Goal: Navigation & Orientation: Find specific page/section

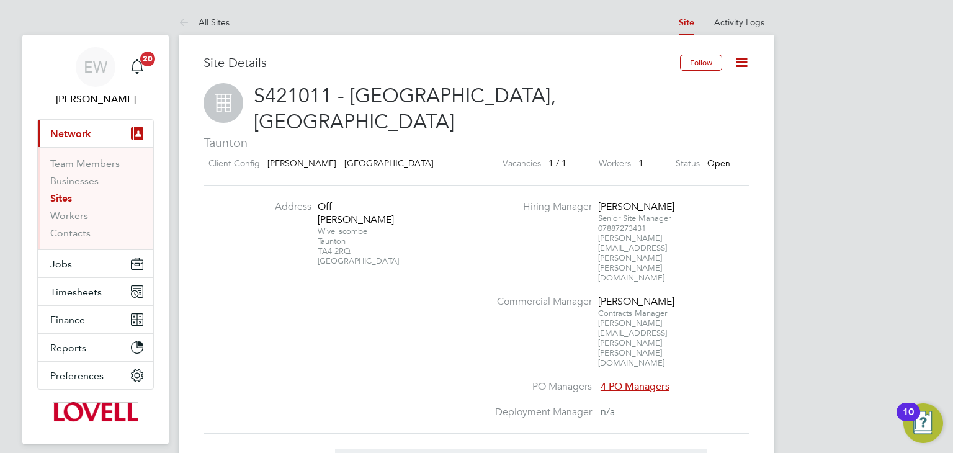
click at [64, 197] on link "Sites" at bounding box center [61, 198] width 22 height 12
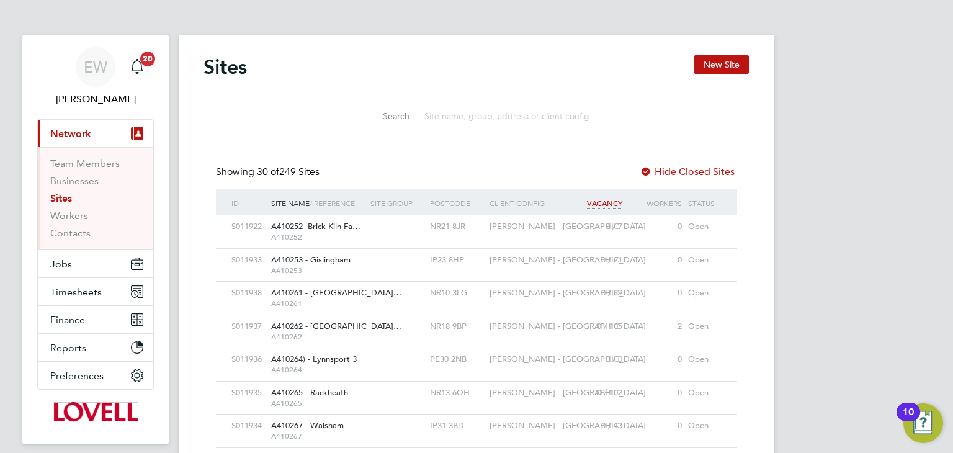
click at [429, 117] on input at bounding box center [508, 116] width 181 height 24
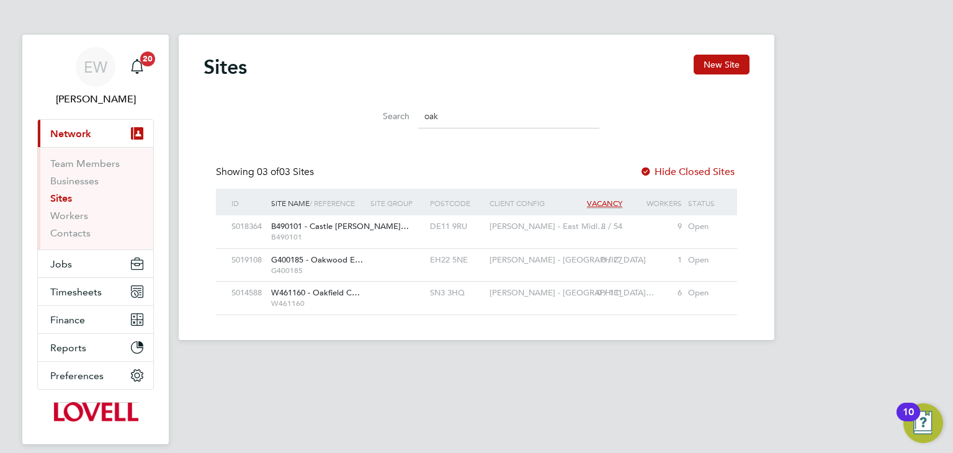
type input "oak"
click at [377, 261] on div at bounding box center [397, 260] width 60 height 23
click at [444, 114] on input "oak" at bounding box center [508, 116] width 181 height 24
type input "o"
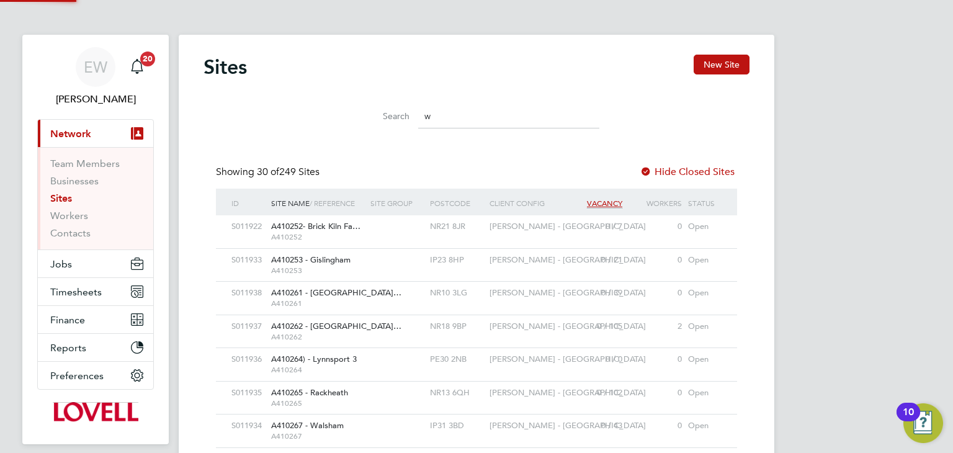
scroll to position [24, 60]
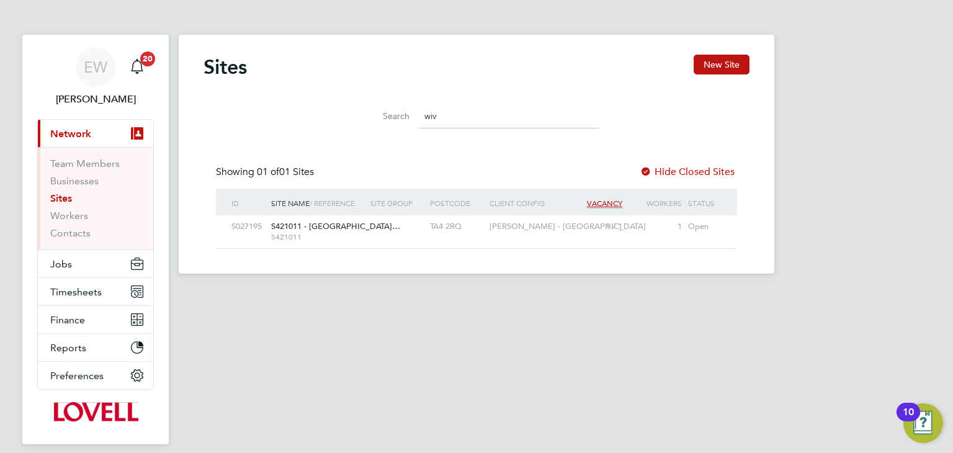
type input "wiv"
click at [335, 226] on span "S421011 - Heathstock…" at bounding box center [335, 226] width 129 height 11
